Goal: Navigation & Orientation: Find specific page/section

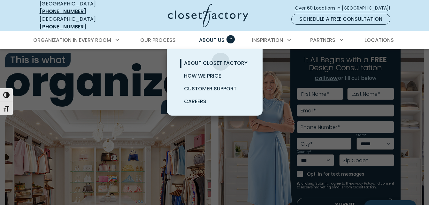
click at [223, 60] on span "About Closet Factory" at bounding box center [216, 62] width 64 height 7
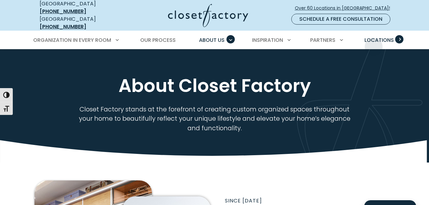
click at [374, 42] on link "Locations" at bounding box center [379, 40] width 42 height 18
